Goal: Task Accomplishment & Management: Use online tool/utility

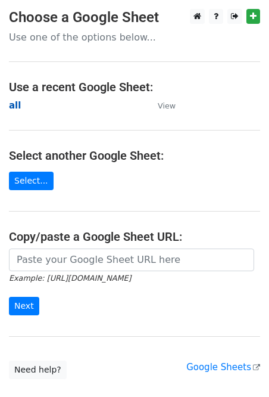
click at [16, 107] on strong "all" at bounding box center [15, 105] width 12 height 11
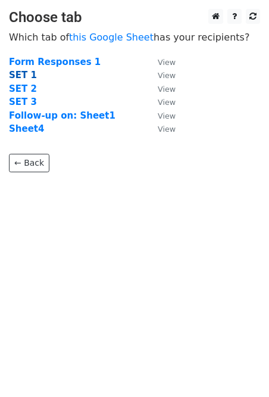
click at [15, 77] on strong "SET 1" at bounding box center [23, 75] width 28 height 11
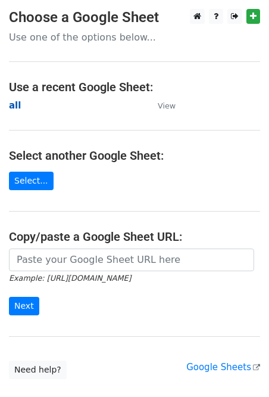
click at [16, 105] on strong "all" at bounding box center [15, 105] width 12 height 11
click at [10, 104] on strong "all" at bounding box center [15, 105] width 12 height 11
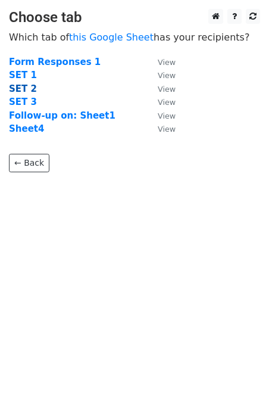
click at [17, 89] on strong "SET 2" at bounding box center [23, 88] width 28 height 11
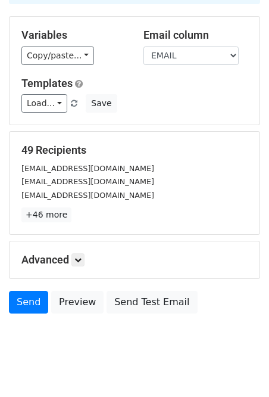
scroll to position [113, 0]
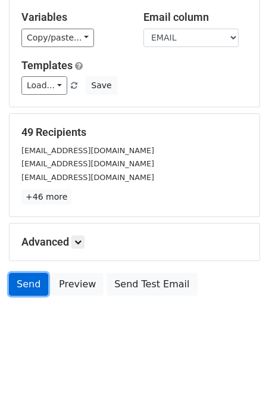
click at [32, 285] on link "Send" at bounding box center [28, 284] width 39 height 23
